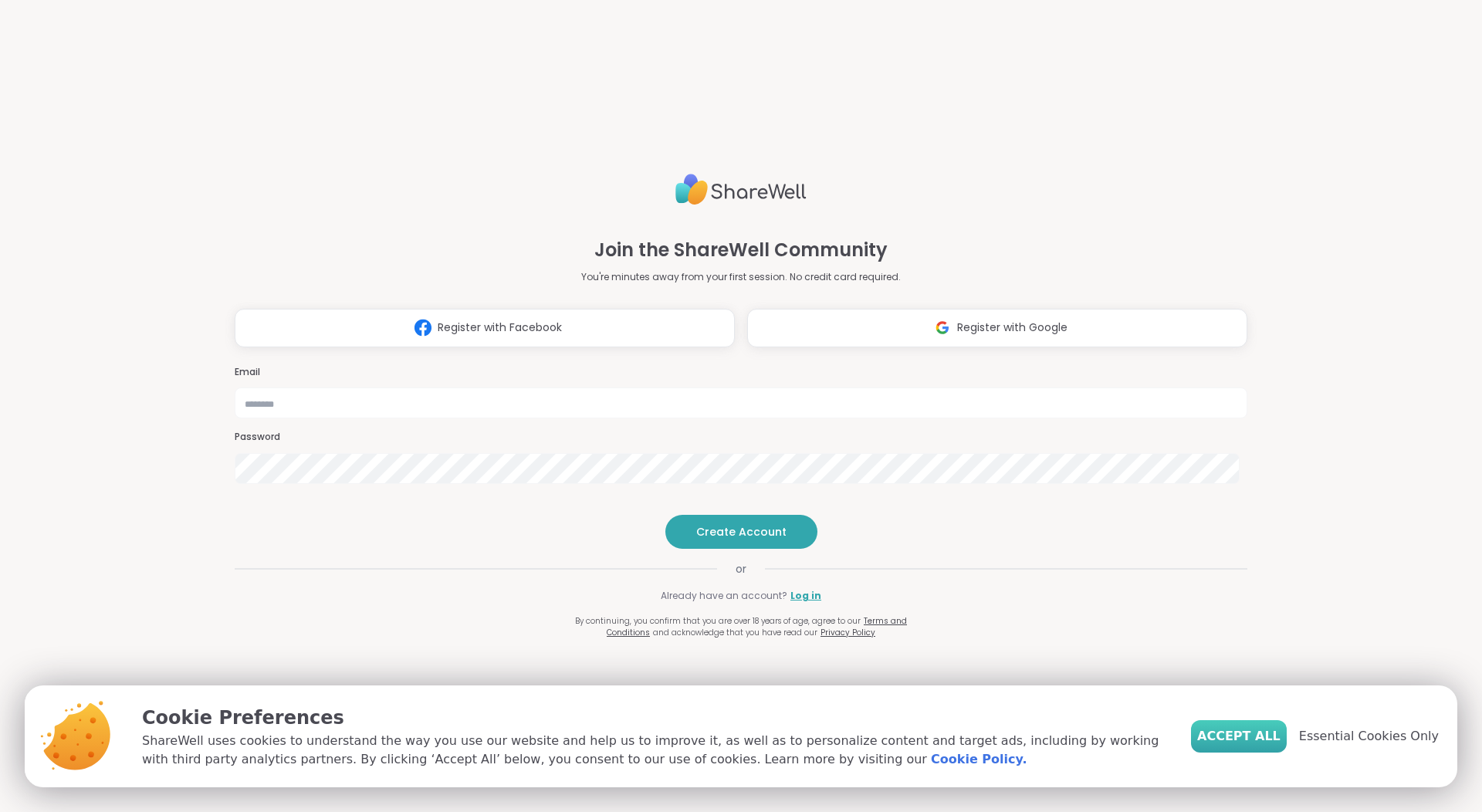
click at [1236, 736] on span "Accept All" at bounding box center [1239, 736] width 83 height 18
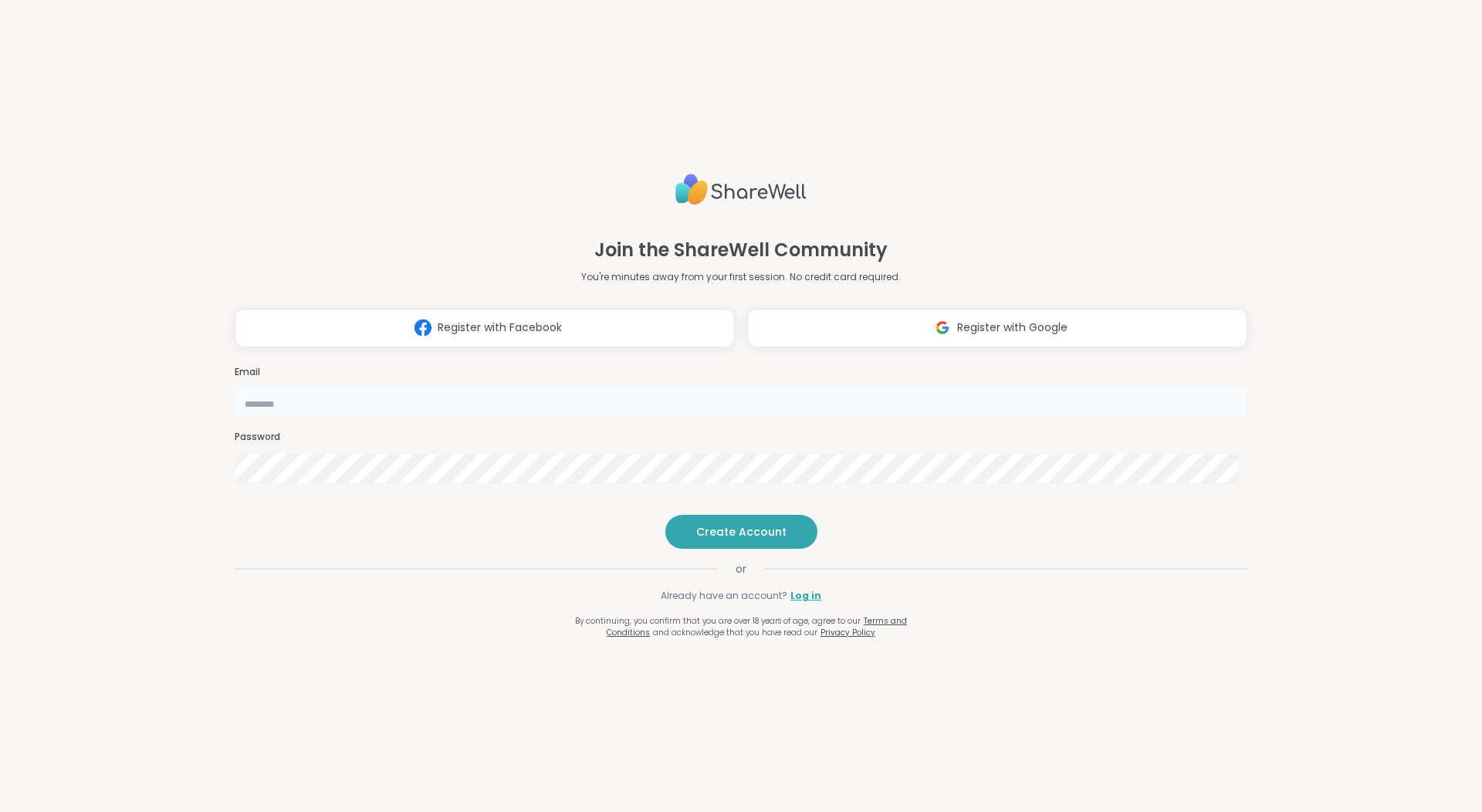
click at [782, 388] on input "email" at bounding box center [741, 402] width 1012 height 31
type input "**********"
click at [731, 539] on span "Create Account" at bounding box center [741, 531] width 91 height 16
